Goal: Find specific page/section: Find specific page/section

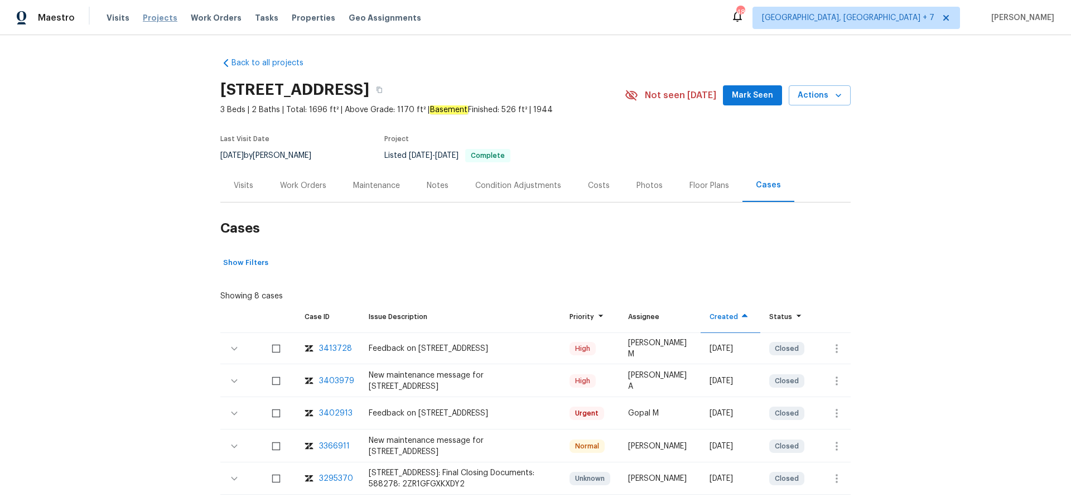
click at [149, 16] on span "Projects" at bounding box center [160, 17] width 35 height 11
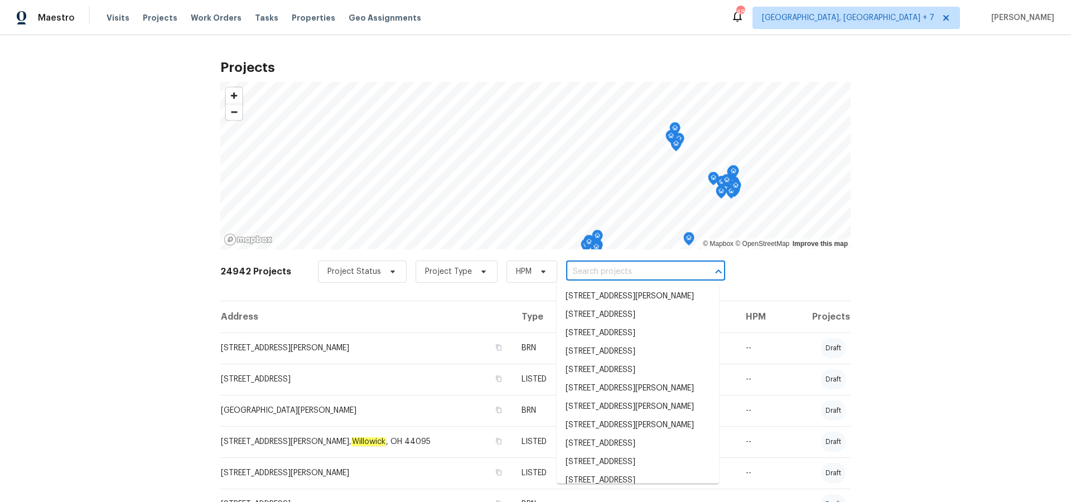
click at [587, 269] on input "text" at bounding box center [630, 271] width 128 height 17
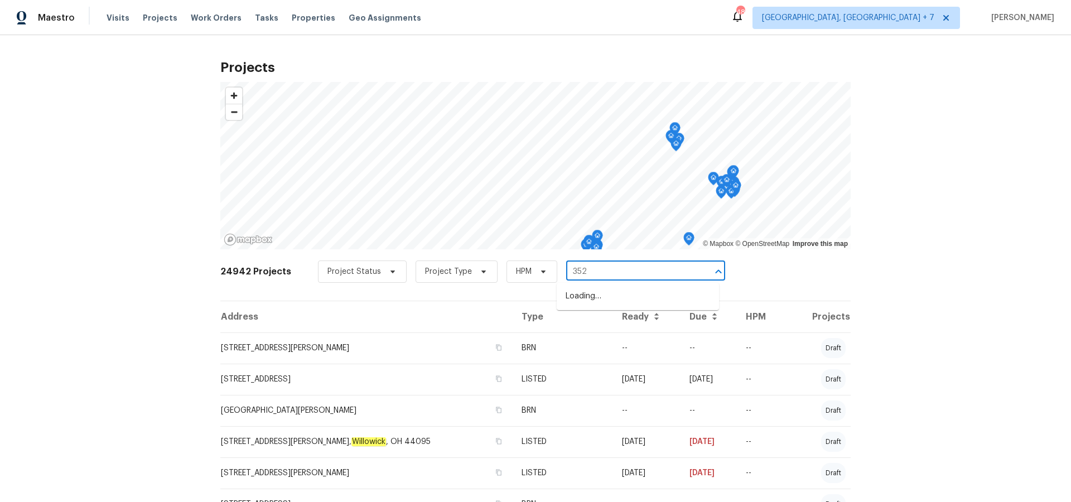
type input "3526"
click at [592, 302] on li "[STREET_ADDRESS]" at bounding box center [638, 296] width 162 height 18
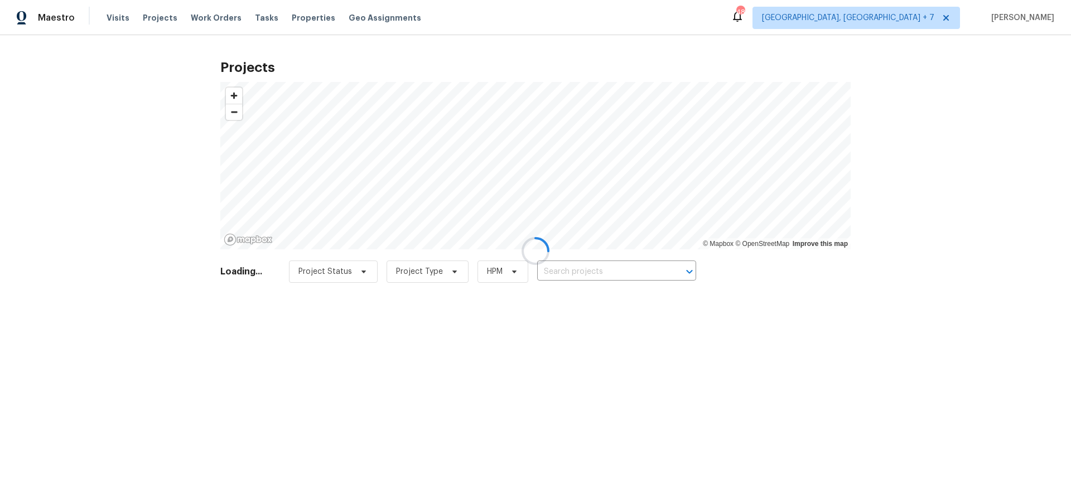
type input "[STREET_ADDRESS]"
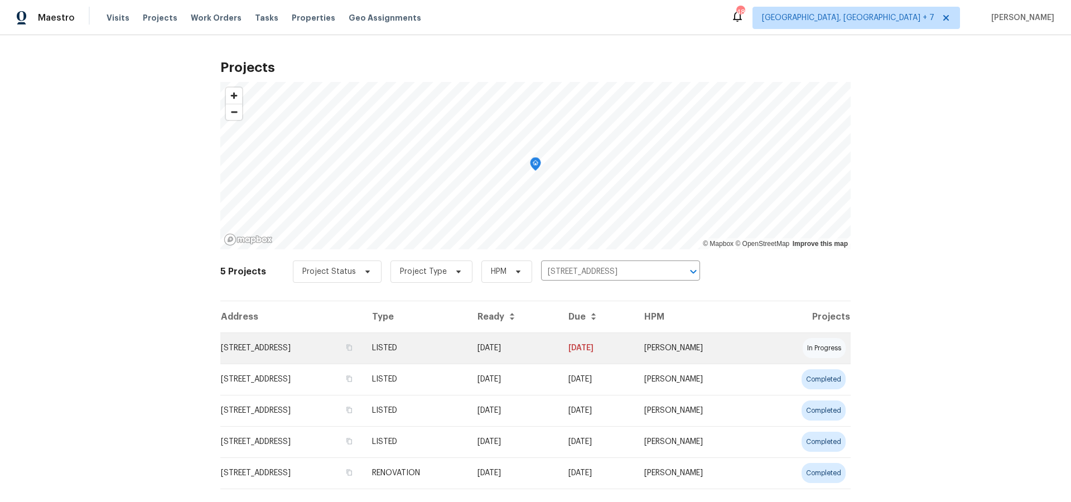
click at [318, 346] on td "[STREET_ADDRESS]" at bounding box center [291, 347] width 143 height 31
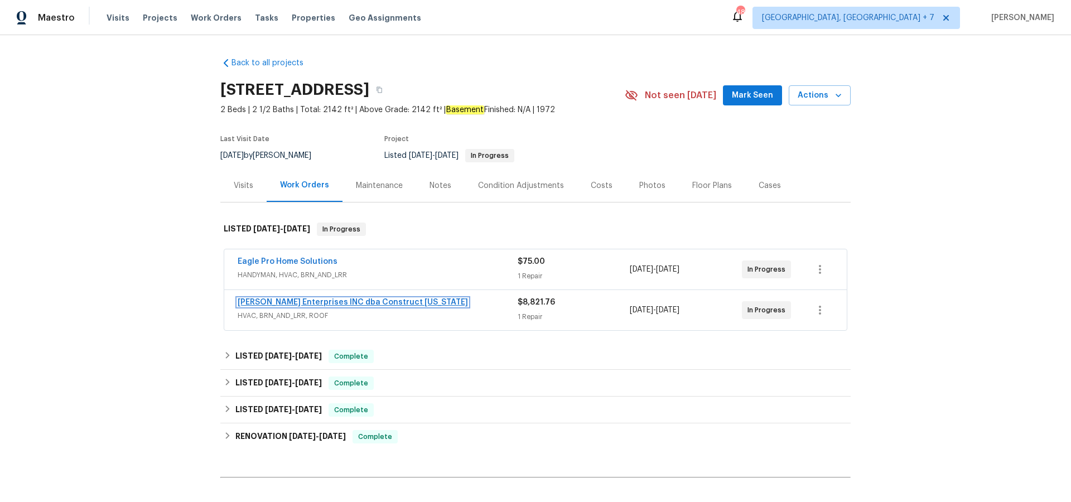
click at [303, 303] on link "[PERSON_NAME] Enterprises INC dba Construct [US_STATE]" at bounding box center [353, 302] width 230 height 8
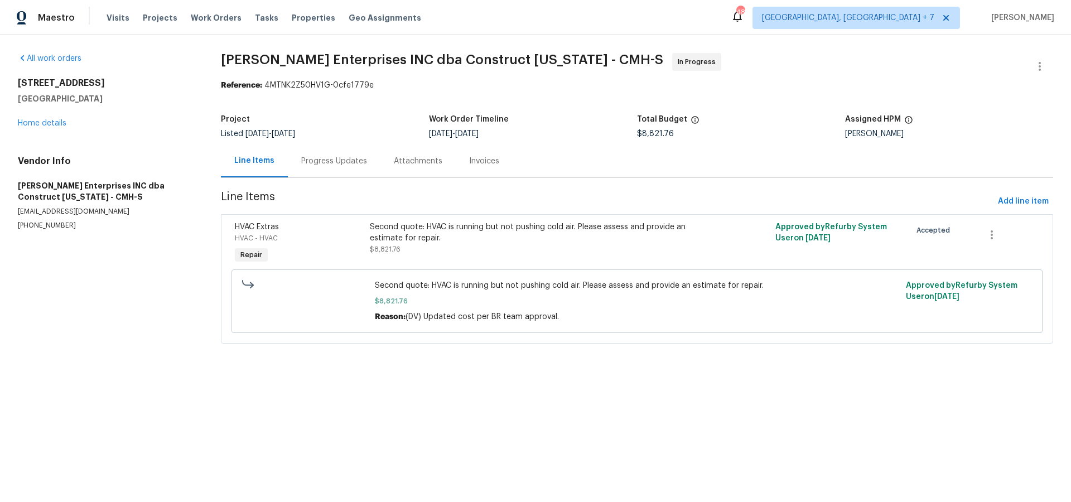
click at [335, 161] on div "Progress Updates" at bounding box center [334, 161] width 66 height 11
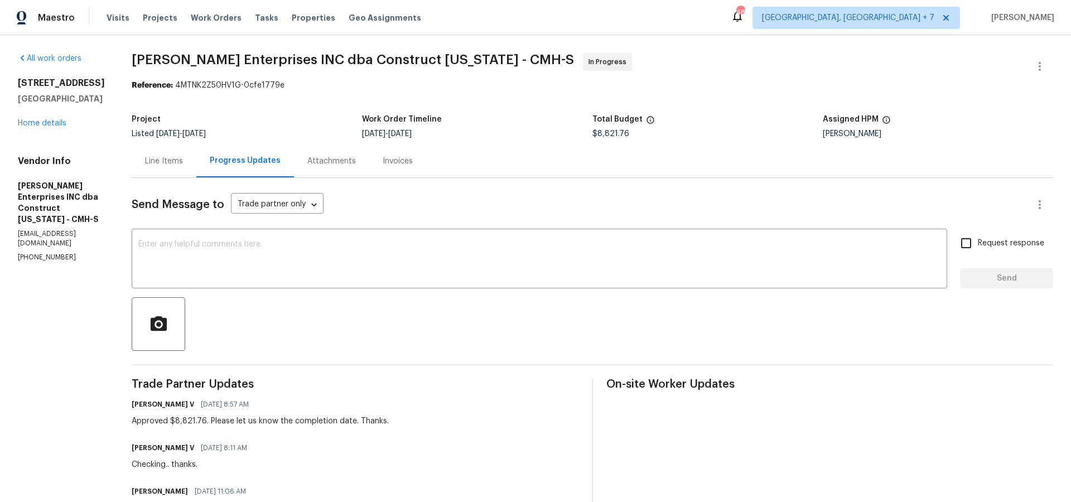
click at [36, 118] on div "[STREET_ADDRESS] Home details" at bounding box center [61, 103] width 87 height 51
click at [35, 123] on link "Home details" at bounding box center [42, 123] width 49 height 8
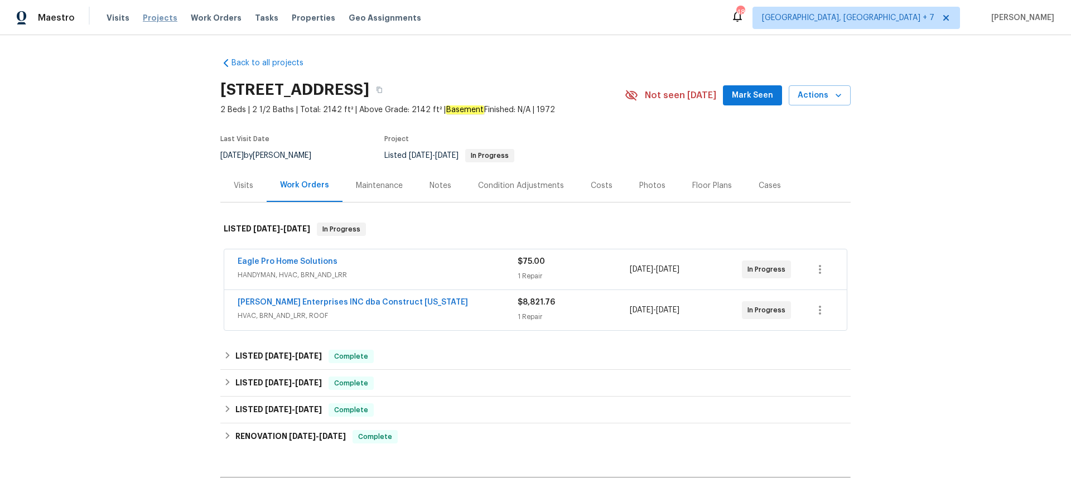
click at [153, 17] on span "Projects" at bounding box center [160, 17] width 35 height 11
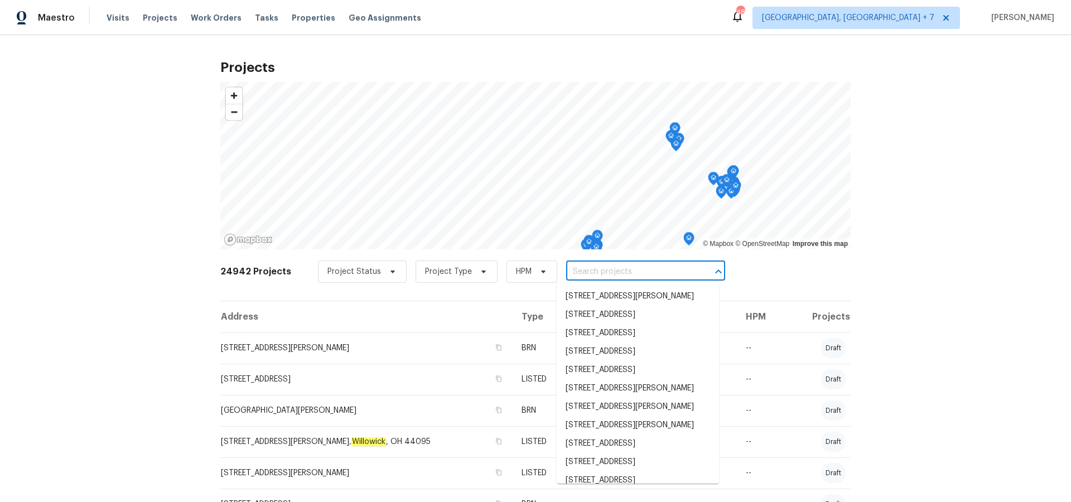
click at [616, 270] on input "text" at bounding box center [630, 271] width 128 height 17
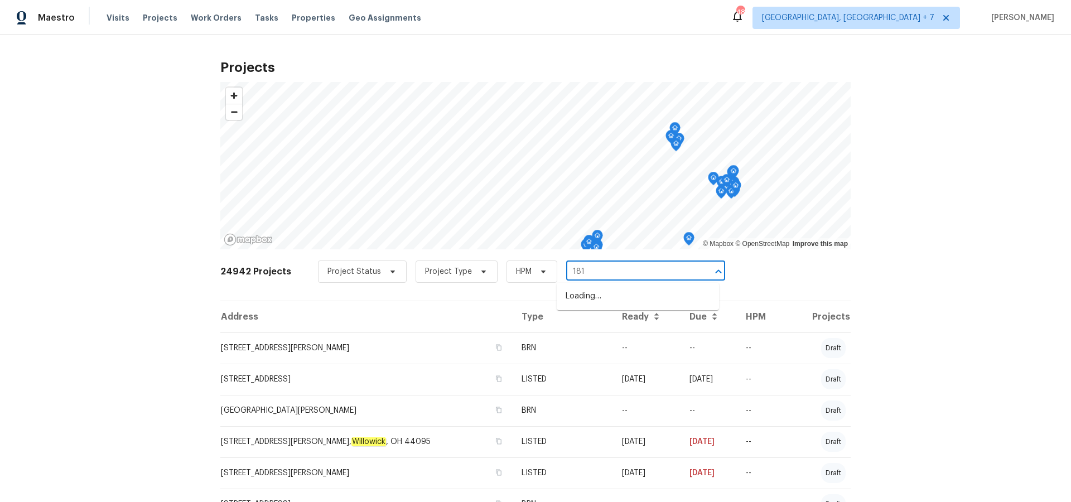
type input "1813"
click at [615, 373] on li "[STREET_ADDRESS]" at bounding box center [638, 363] width 162 height 18
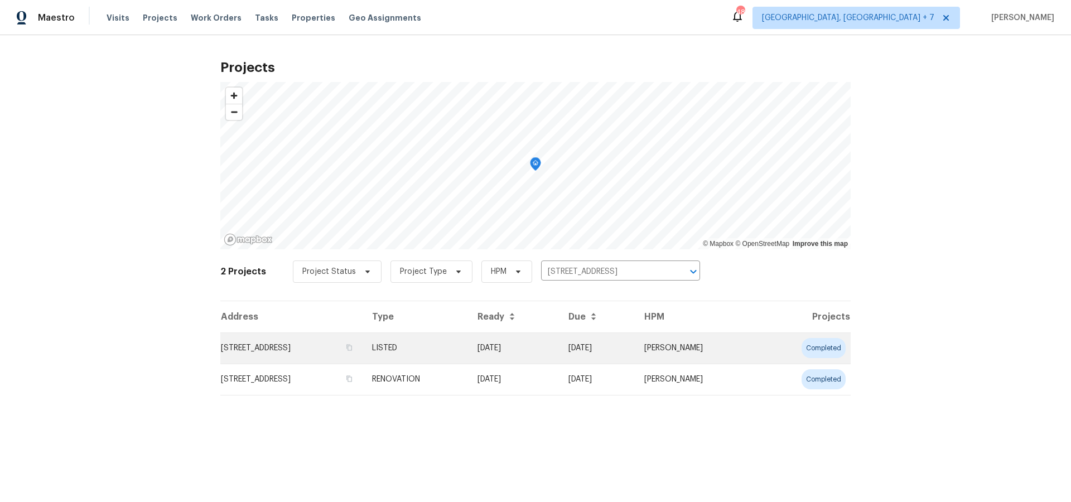
click at [363, 353] on td "[STREET_ADDRESS]" at bounding box center [291, 347] width 143 height 31
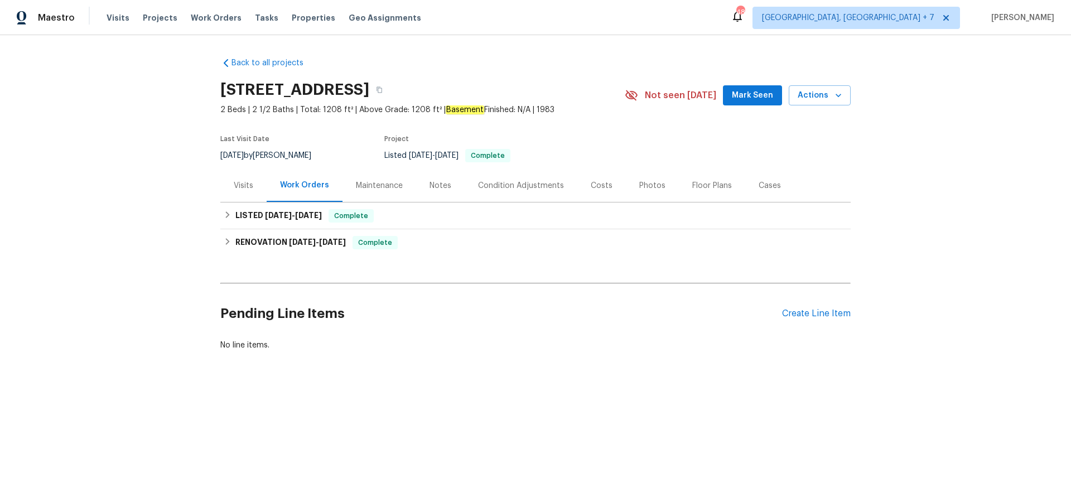
click at [762, 183] on div "Cases" at bounding box center [769, 185] width 22 height 11
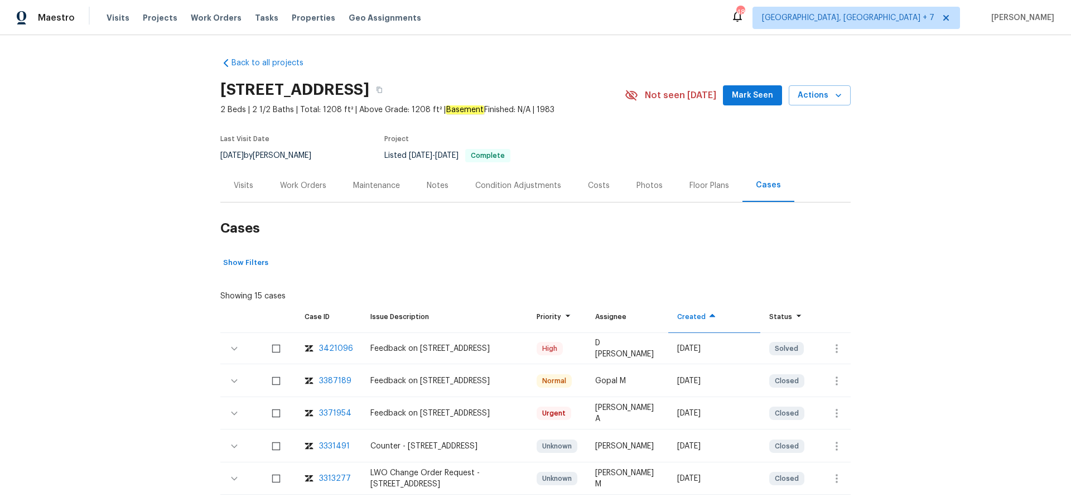
click at [332, 348] on div "3421096" at bounding box center [336, 348] width 34 height 11
